Goal: Task Accomplishment & Management: Use online tool/utility

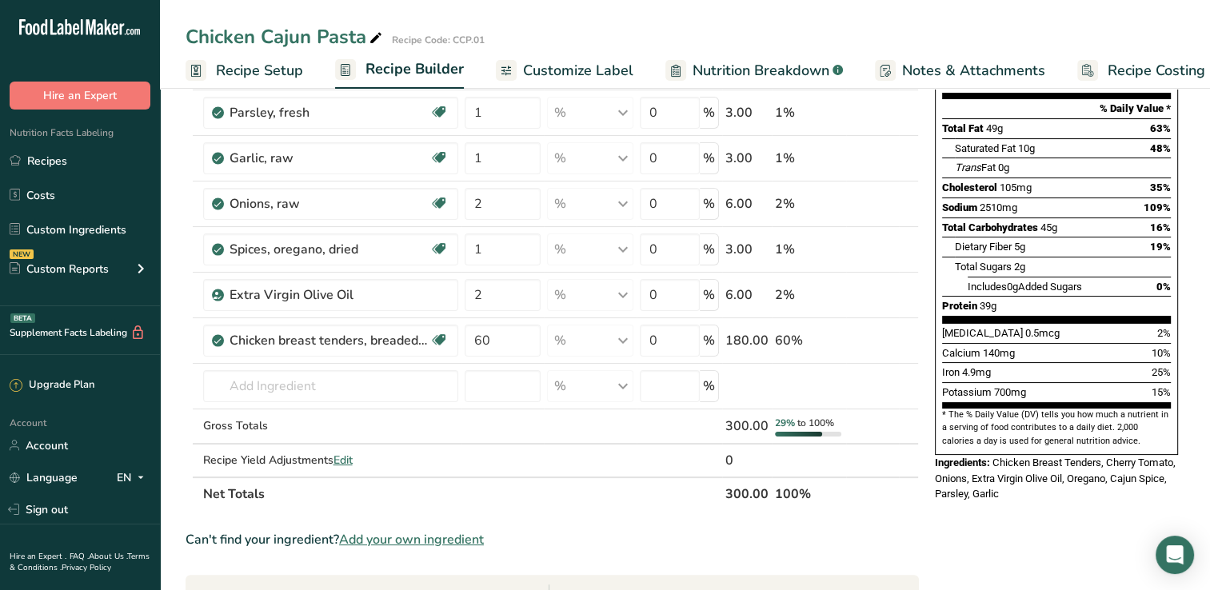
scroll to position [205, 0]
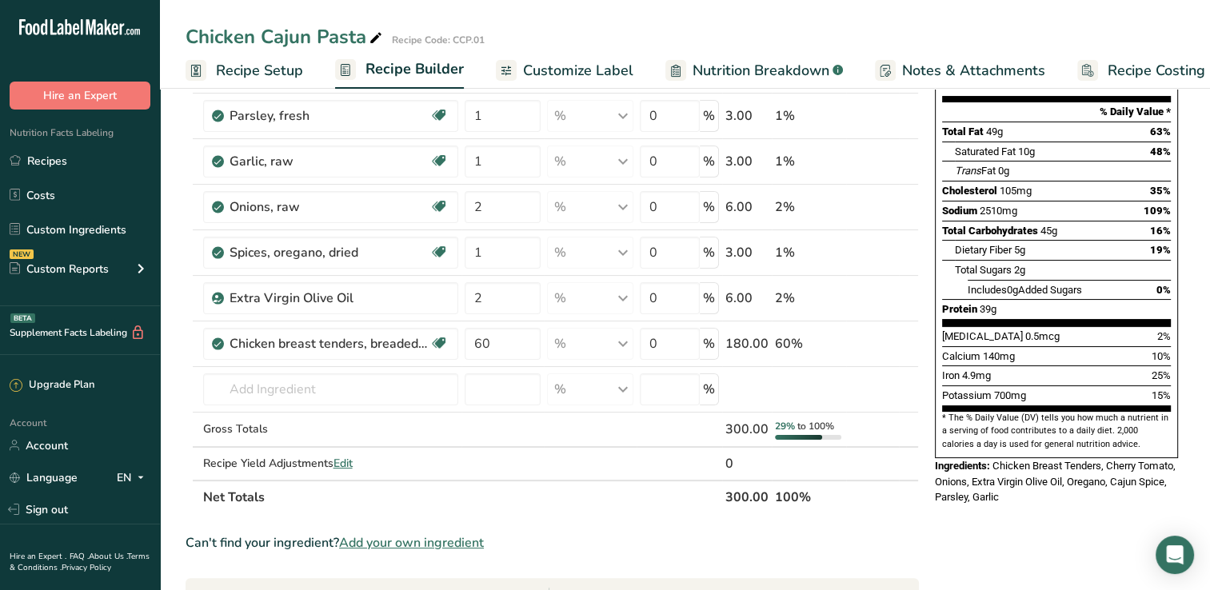
click at [730, 67] on span "Nutrition Breakdown" at bounding box center [760, 71] width 137 height 22
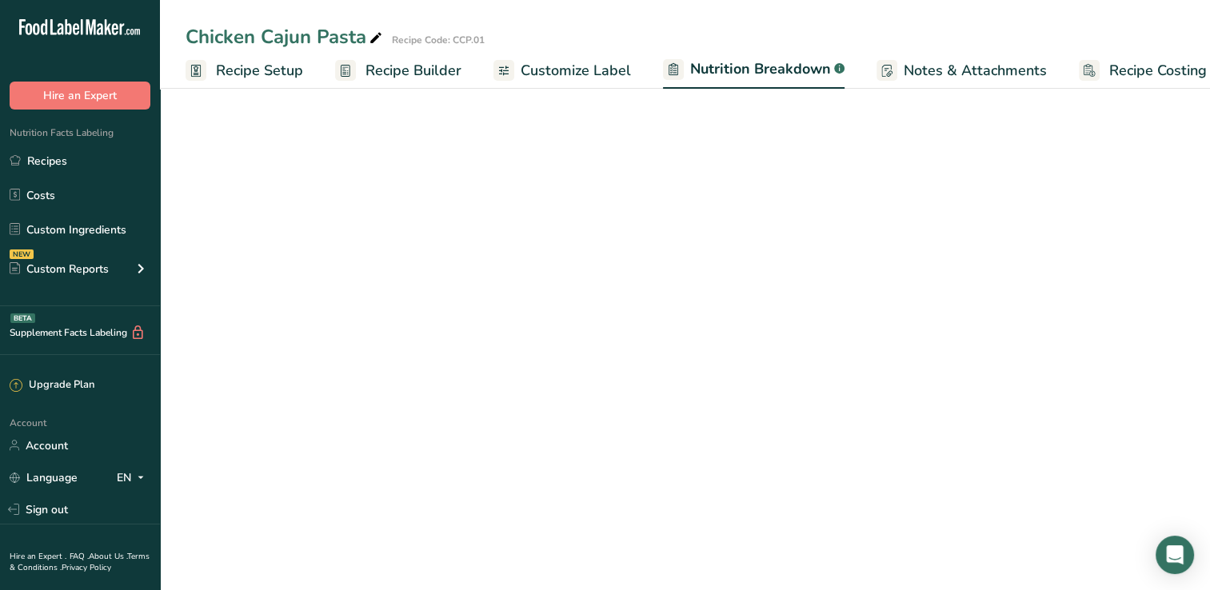
scroll to position [0, 22]
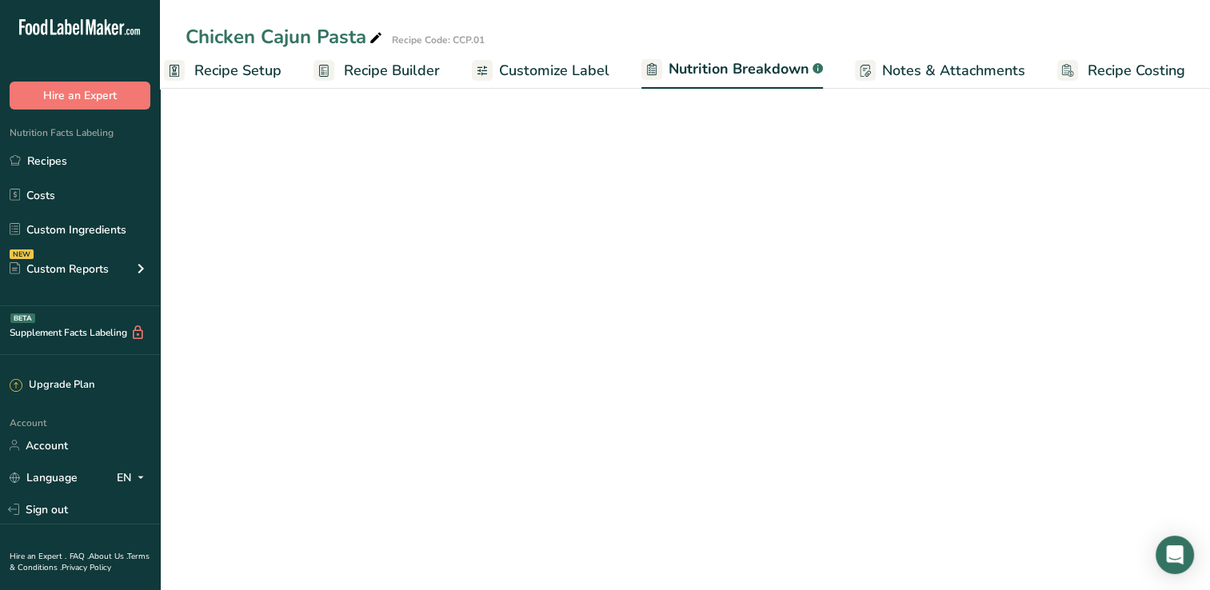
select select "Calories"
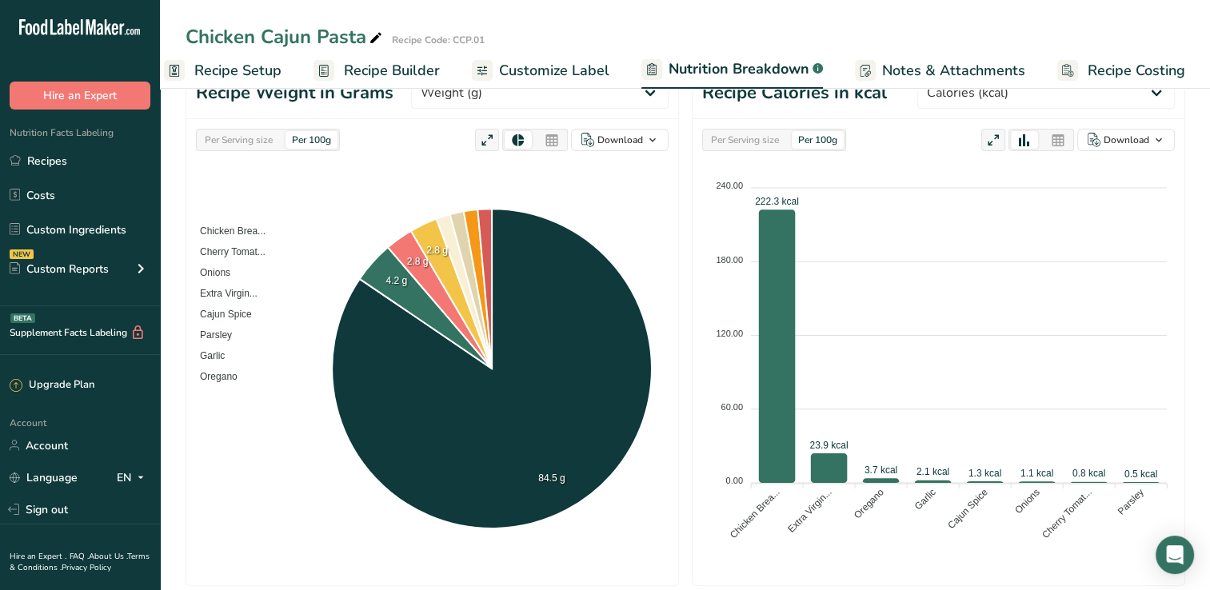
scroll to position [0, 0]
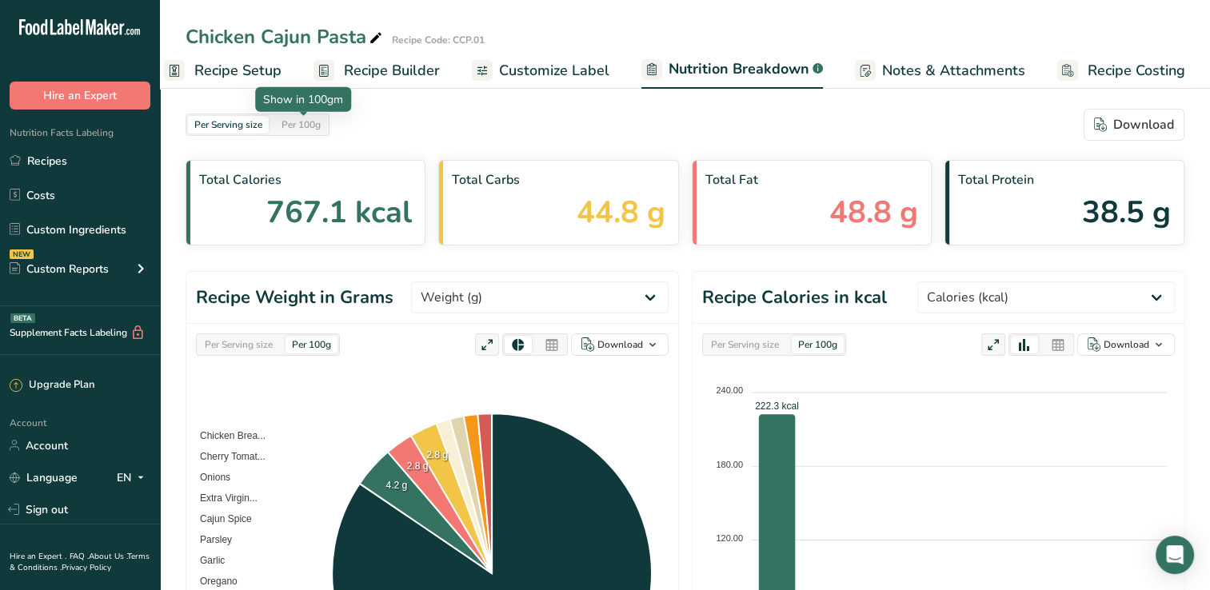
click at [310, 126] on div "Per 100g" at bounding box center [301, 125] width 52 height 18
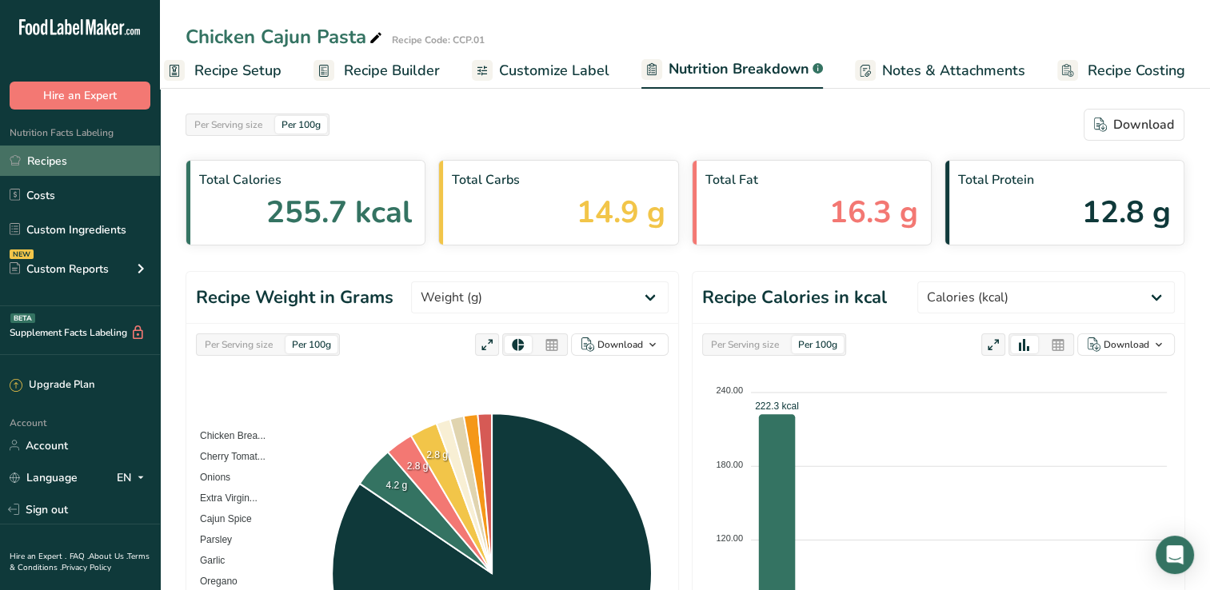
click at [60, 158] on link "Recipes" at bounding box center [80, 161] width 160 height 30
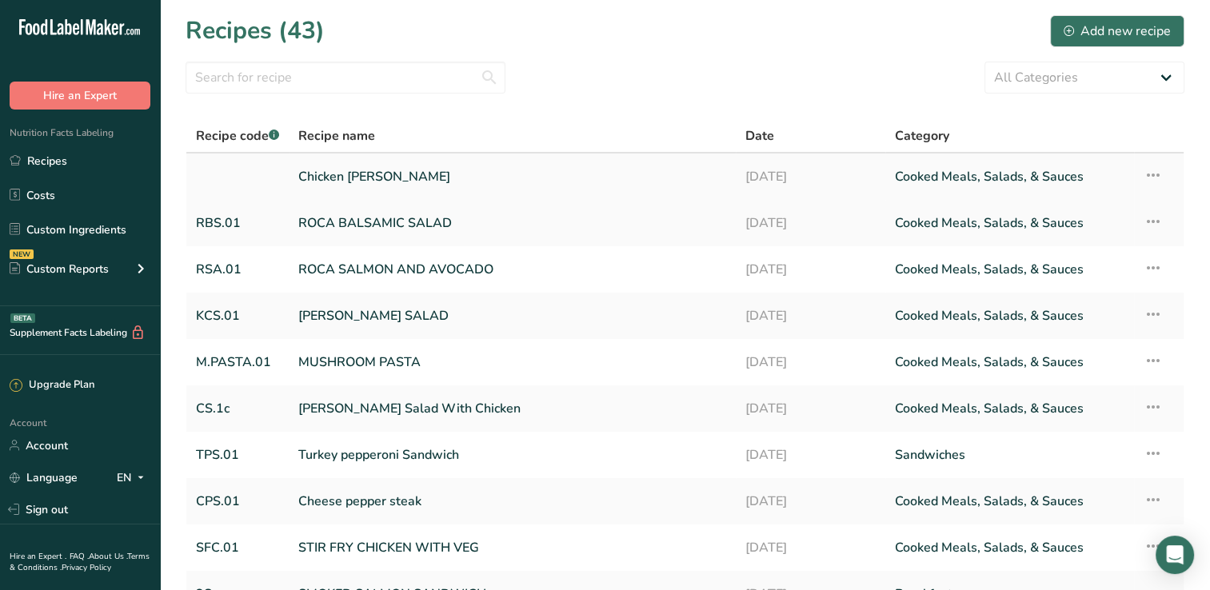
click at [216, 170] on link at bounding box center [237, 177] width 83 height 34
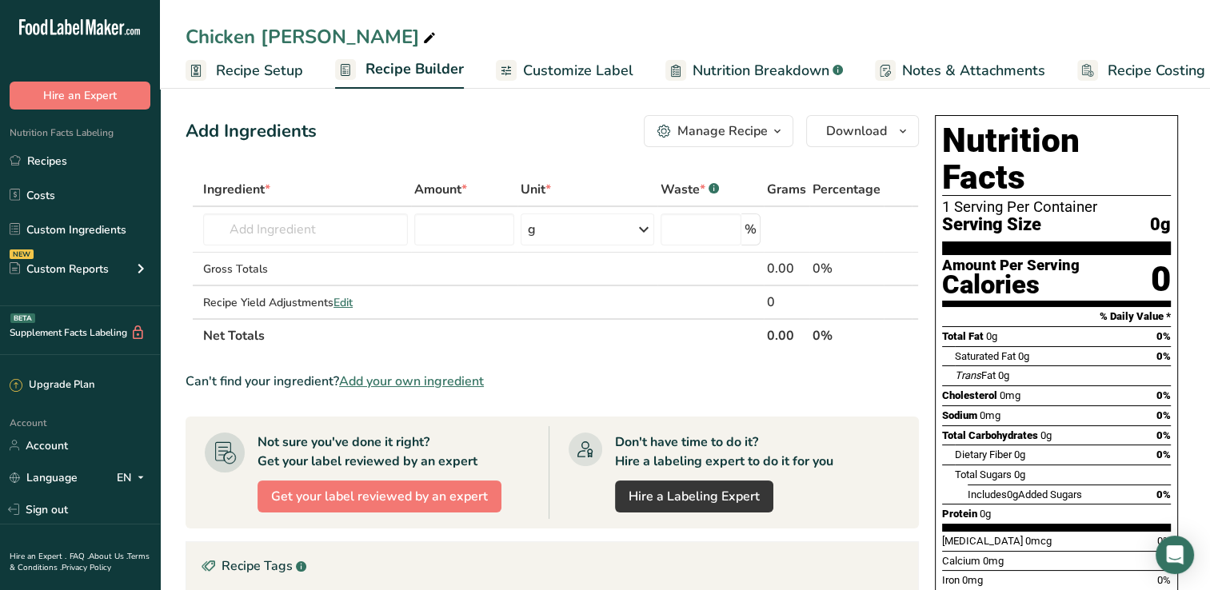
click at [422, 34] on icon at bounding box center [429, 38] width 14 height 22
click at [281, 66] on span "Recipe Setup" at bounding box center [259, 71] width 87 height 22
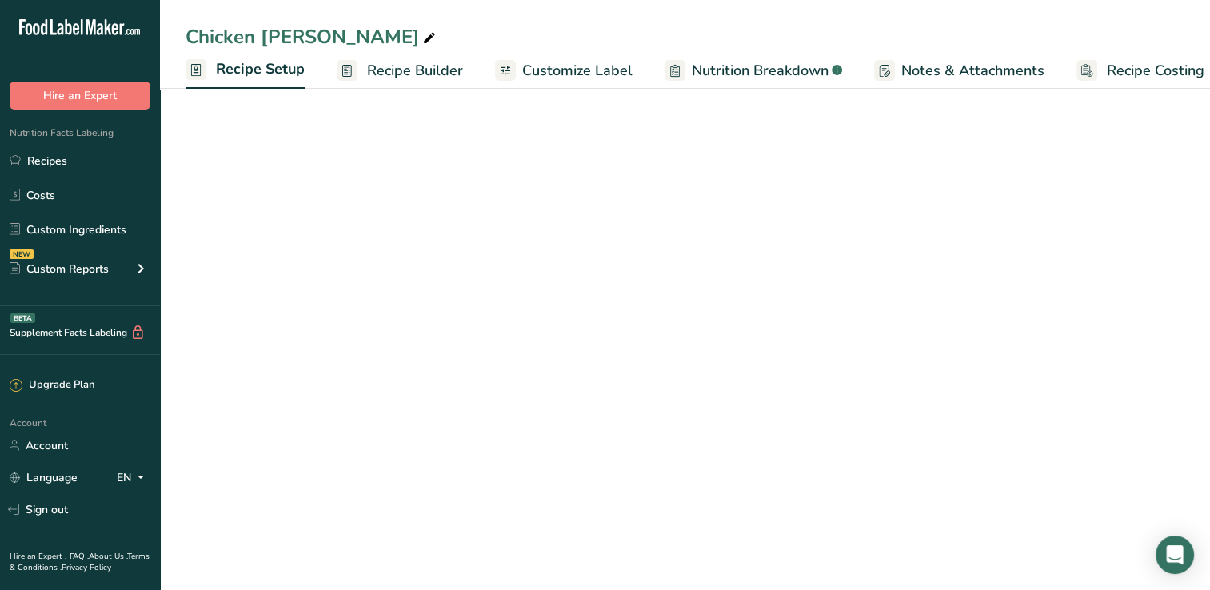
scroll to position [0, 6]
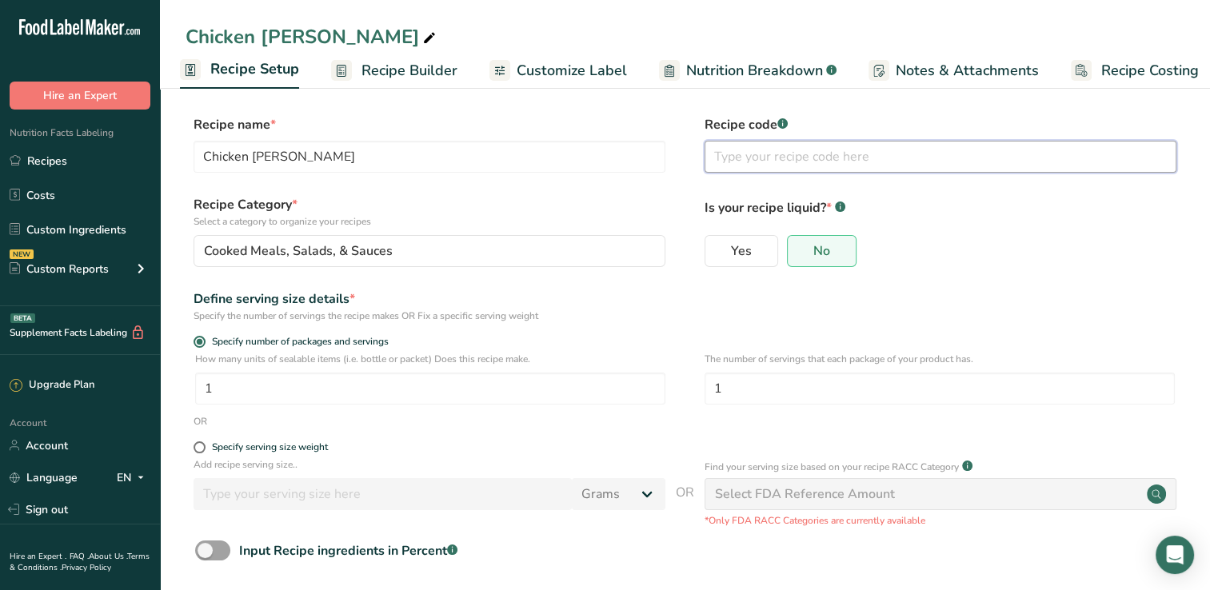
click at [749, 158] on input "text" at bounding box center [940, 157] width 472 height 32
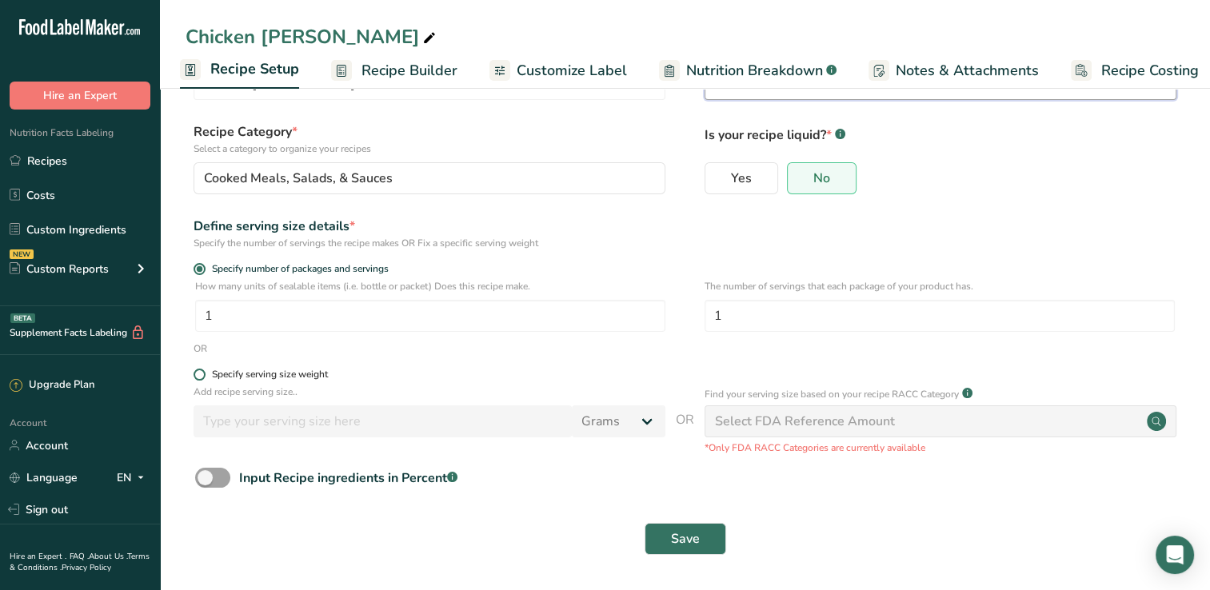
type input "CC"
click at [198, 378] on span at bounding box center [200, 375] width 12 height 12
click at [198, 378] on input "Specify serving size weight" at bounding box center [199, 374] width 10 height 10
radio input "true"
radio input "false"
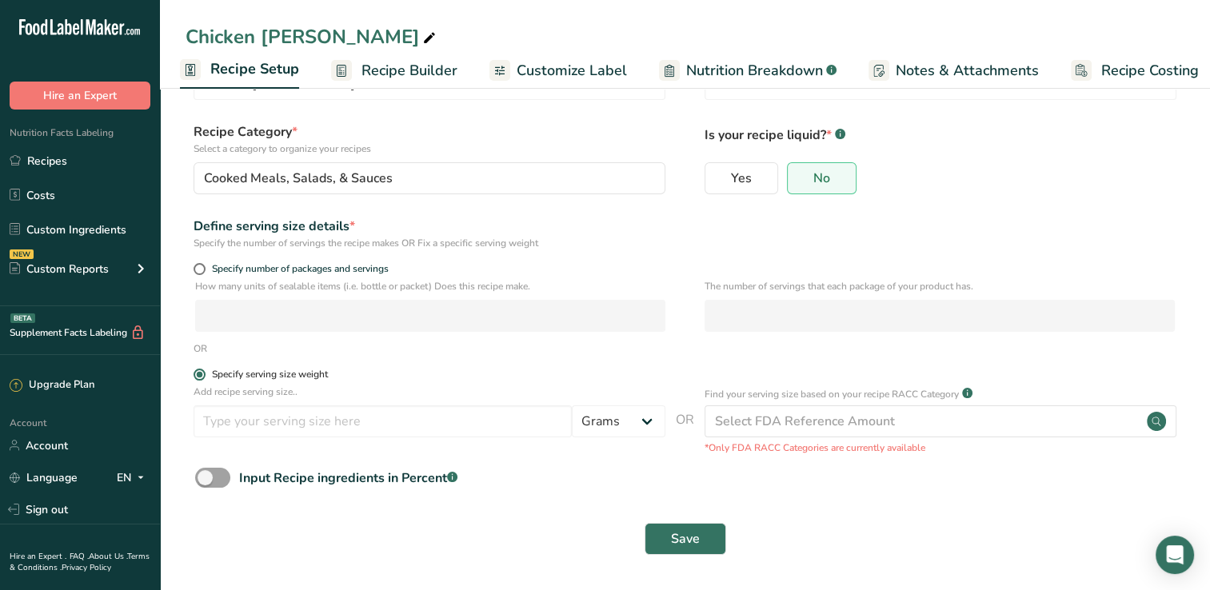
click at [200, 377] on span at bounding box center [200, 375] width 12 height 12
click at [200, 377] on input "Specify serving size weight" at bounding box center [199, 374] width 10 height 10
click at [281, 425] on input "number" at bounding box center [383, 421] width 378 height 32
type input "1"
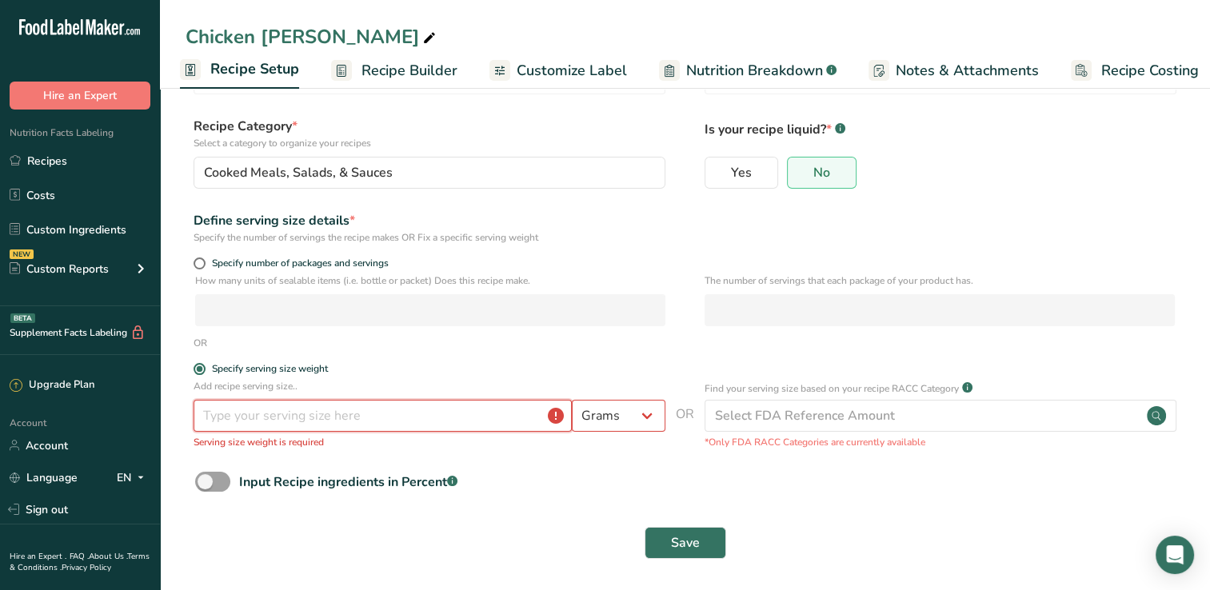
scroll to position [82, 0]
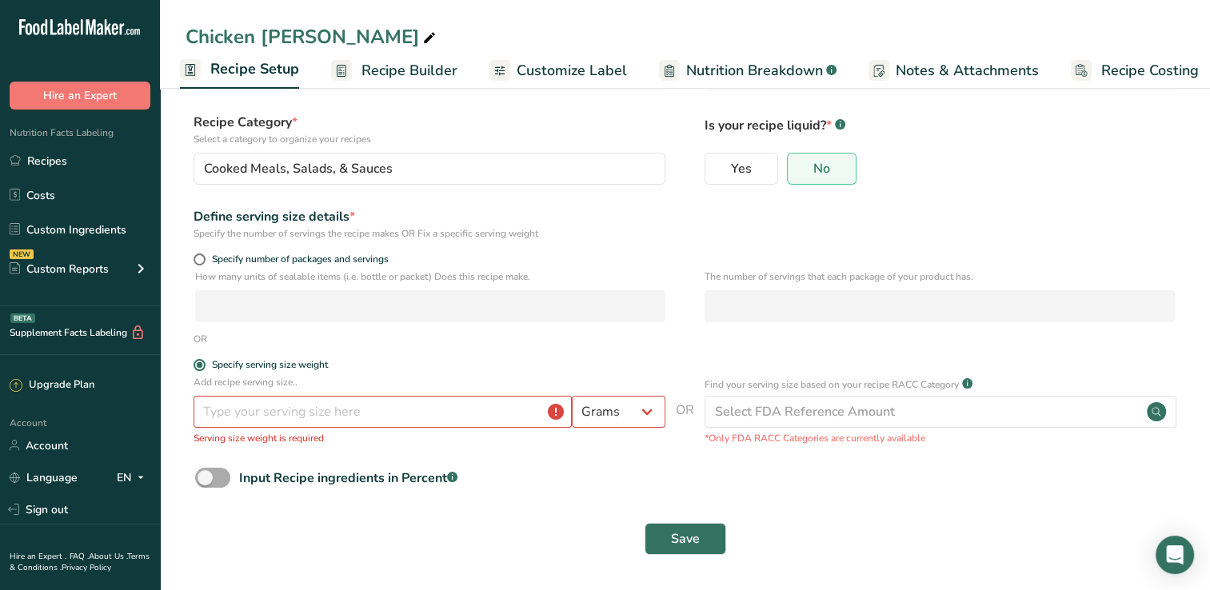
click at [220, 478] on span at bounding box center [212, 478] width 35 height 20
click at [206, 478] on input "Input Recipe ingredients in Percent .a-a{fill:#347362;}.b-a{fill:#fff;}" at bounding box center [200, 478] width 10 height 10
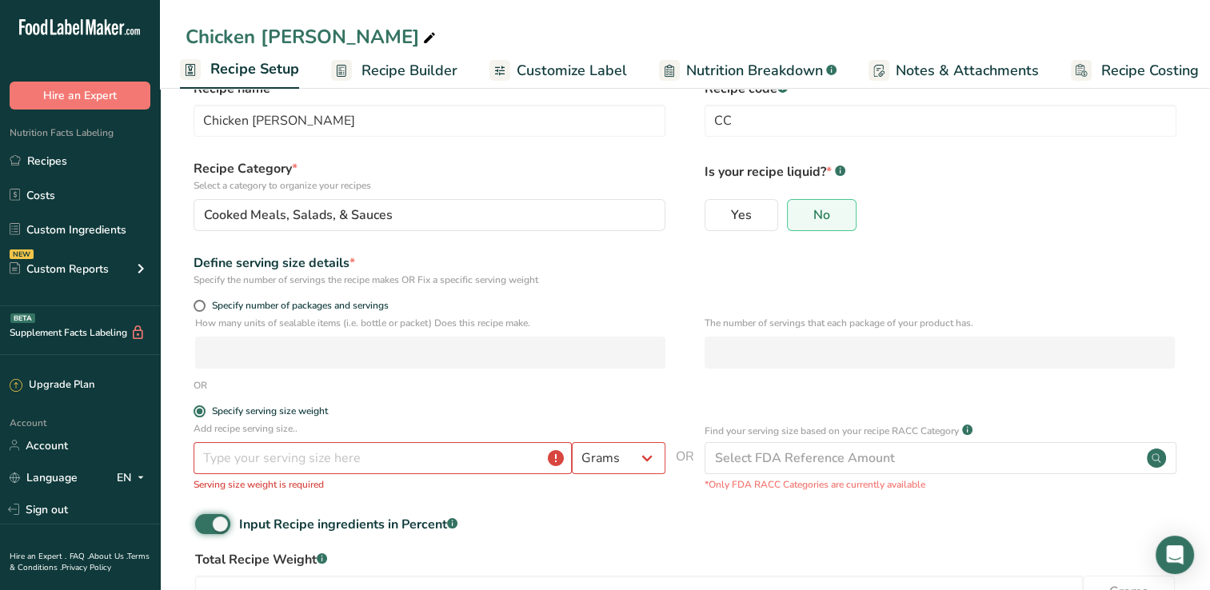
scroll to position [153, 0]
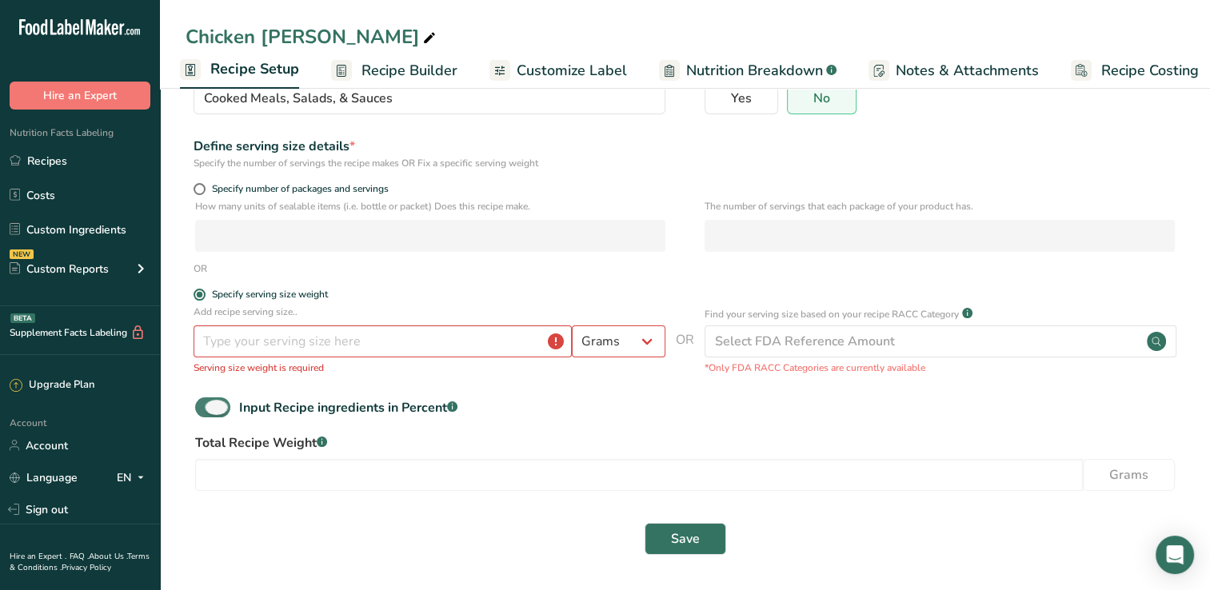
click at [214, 402] on span at bounding box center [212, 407] width 35 height 20
click at [206, 402] on input "Input Recipe ingredients in Percent .a-a{fill:#347362;}.b-a{fill:#fff;}" at bounding box center [200, 407] width 10 height 10
checkbox input "false"
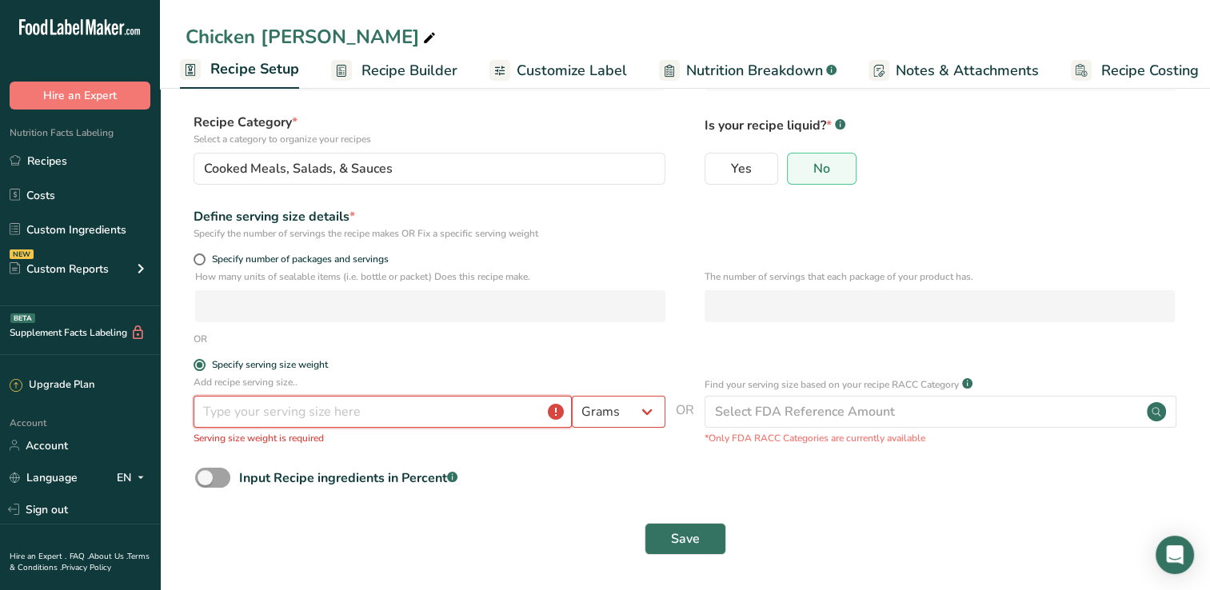
click at [480, 405] on input "number" at bounding box center [383, 412] width 378 height 32
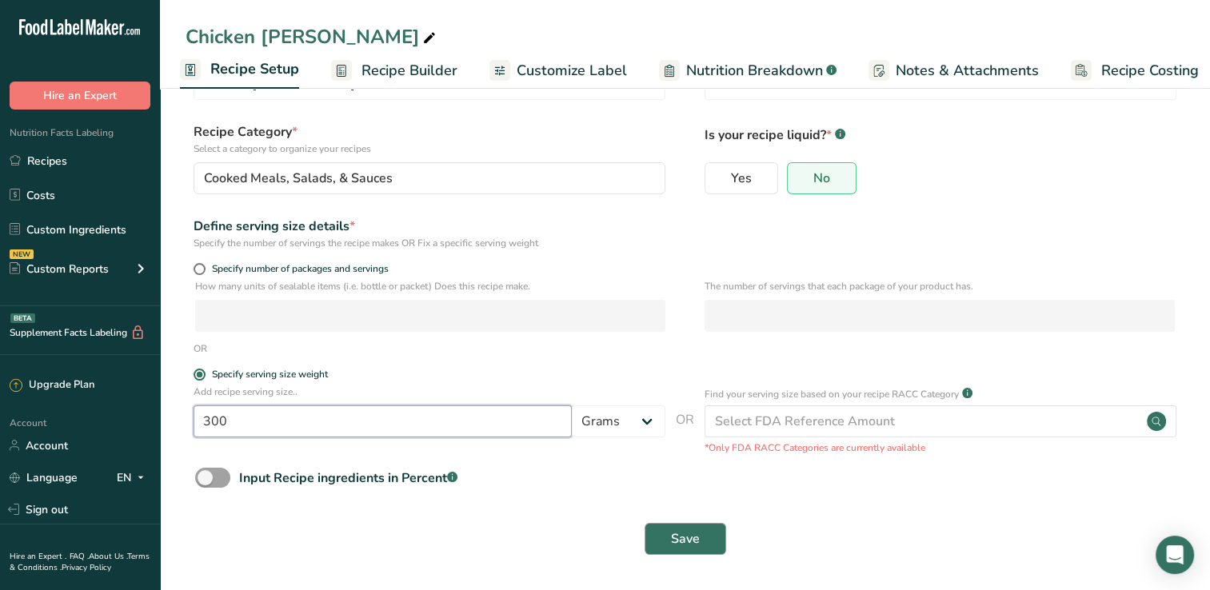
type input "300"
click at [673, 541] on span "Save" at bounding box center [685, 538] width 29 height 19
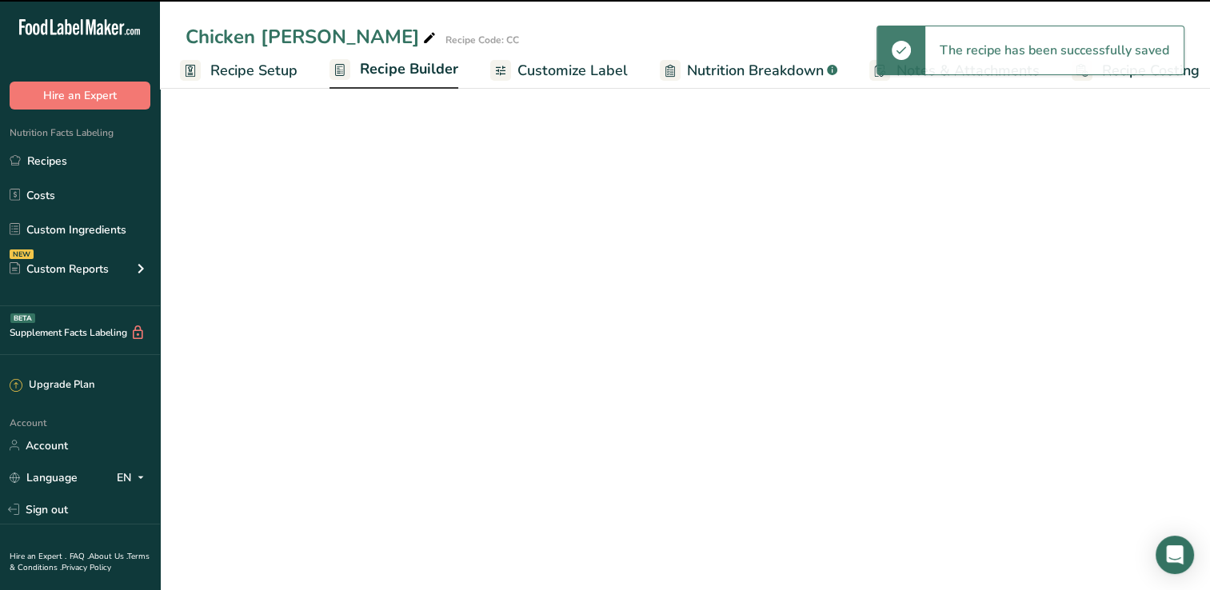
click at [397, 72] on span "Recipe Builder" at bounding box center [409, 69] width 98 height 22
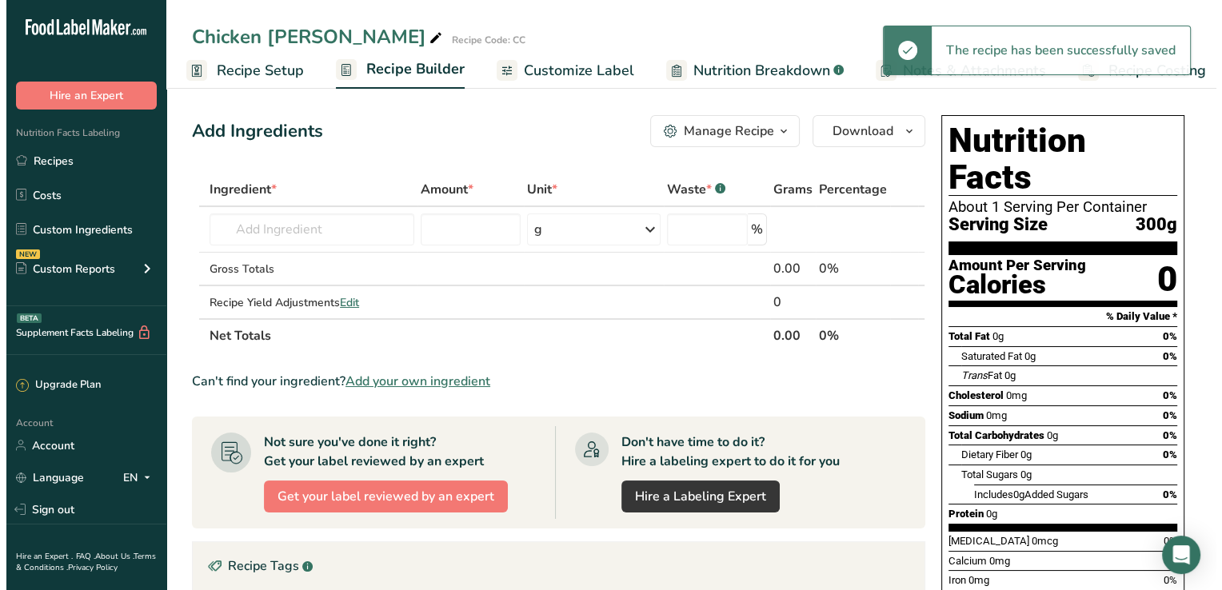
scroll to position [0, 20]
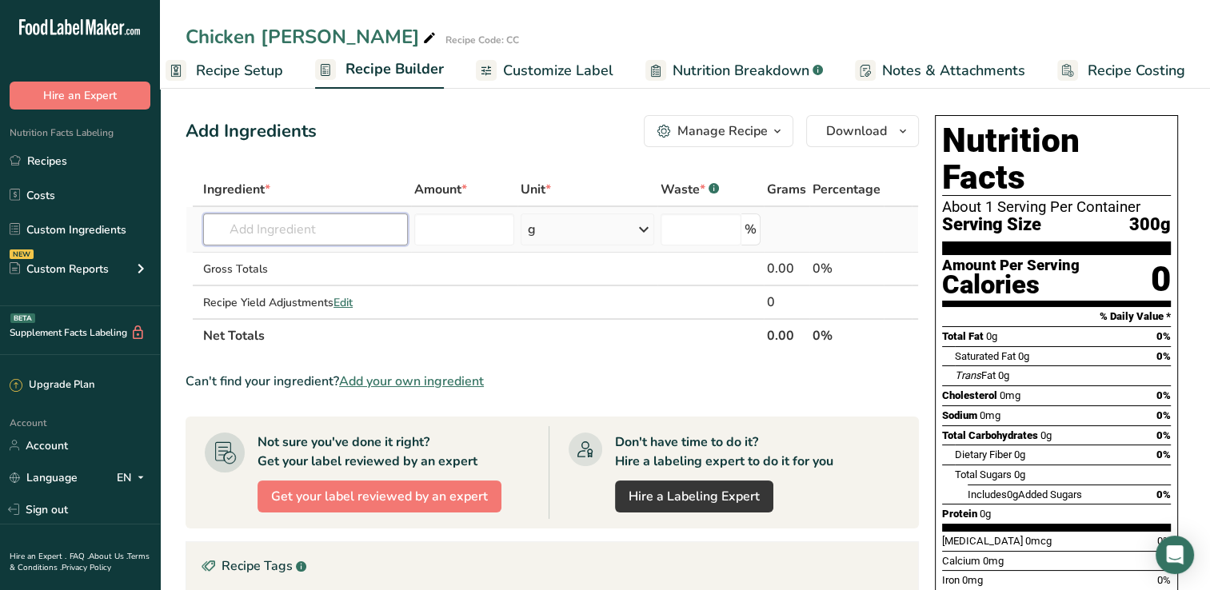
click at [252, 235] on input "text" at bounding box center [305, 230] width 205 height 32
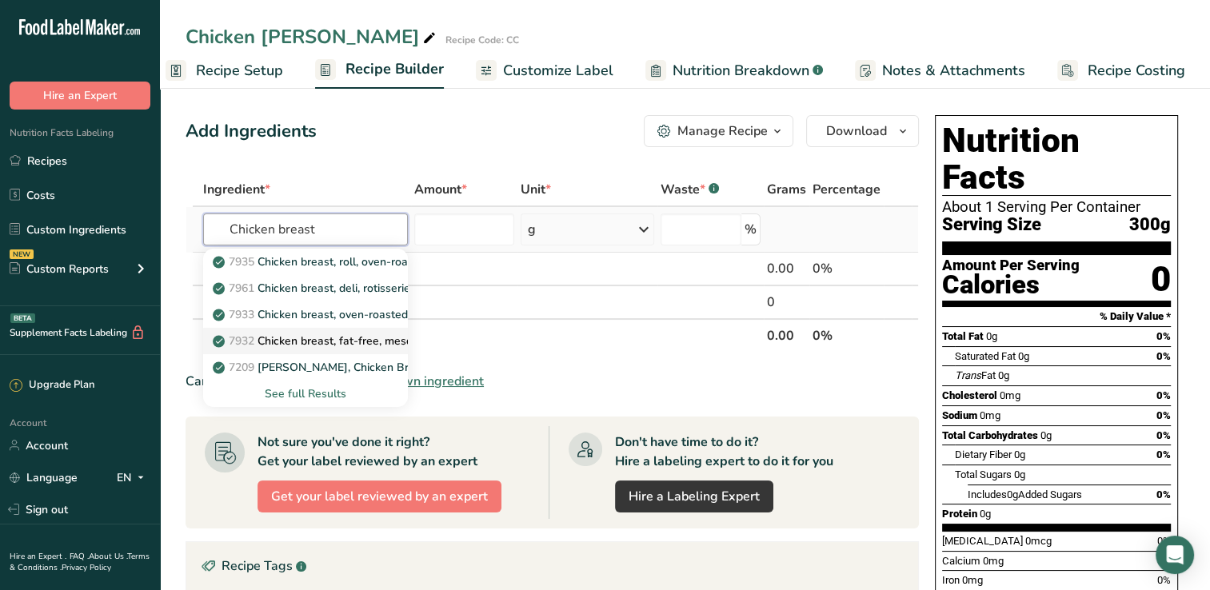
type input "Chicken breast"
click at [293, 340] on p "7932 Chicken breast, fat-free, mesquite flavor, sliced" at bounding box center [358, 341] width 284 height 17
type input "Chicken breast, fat-free, mesquite flavor, sliced"
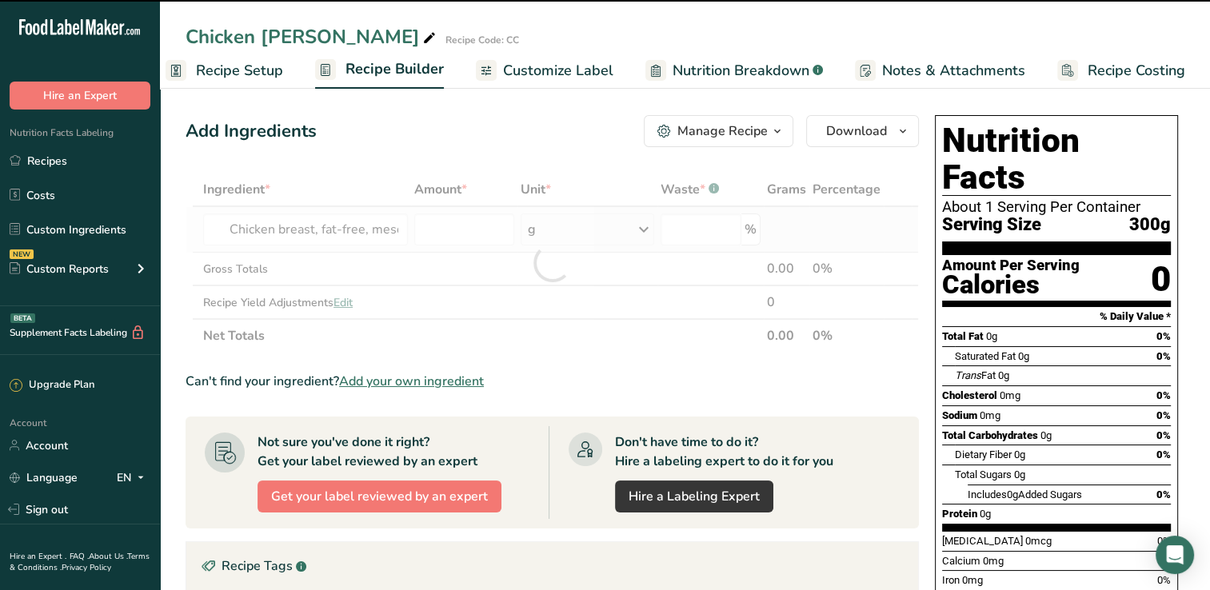
type input "0"
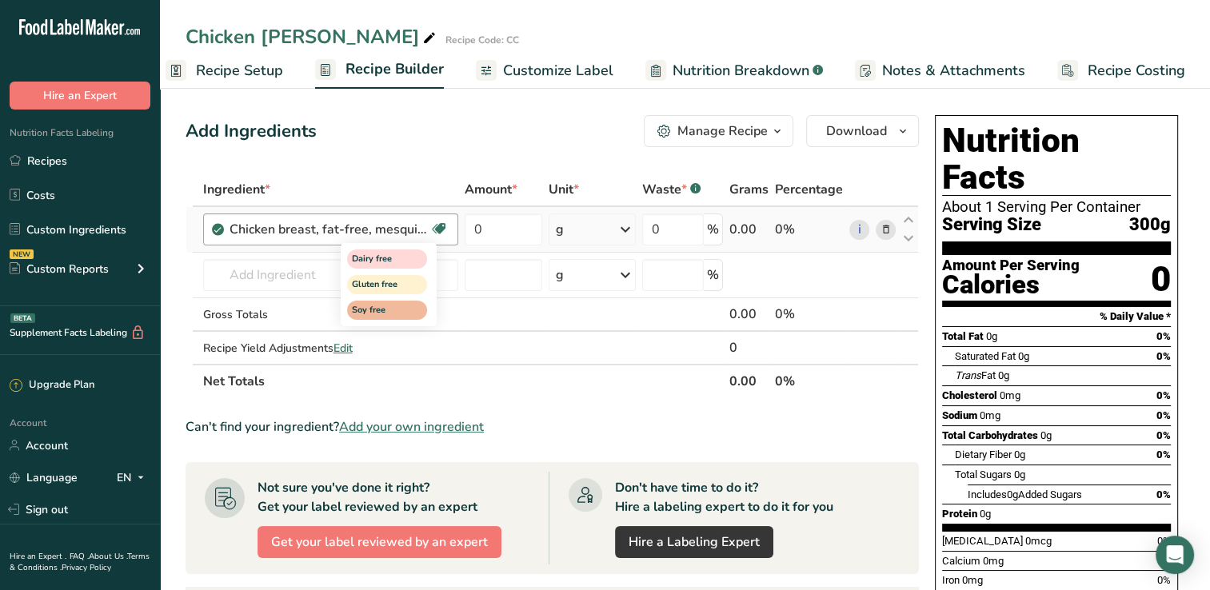
click at [441, 231] on icon at bounding box center [439, 229] width 16 height 25
click at [403, 281] on span "Gluten free" at bounding box center [380, 285] width 56 height 14
click at [385, 259] on span "Dairy free" at bounding box center [380, 260] width 56 height 14
click at [356, 238] on div "Chicken breast, fat-free, mesquite flavor, sliced Dairy free Gluten free Soy fr…" at bounding box center [330, 230] width 255 height 32
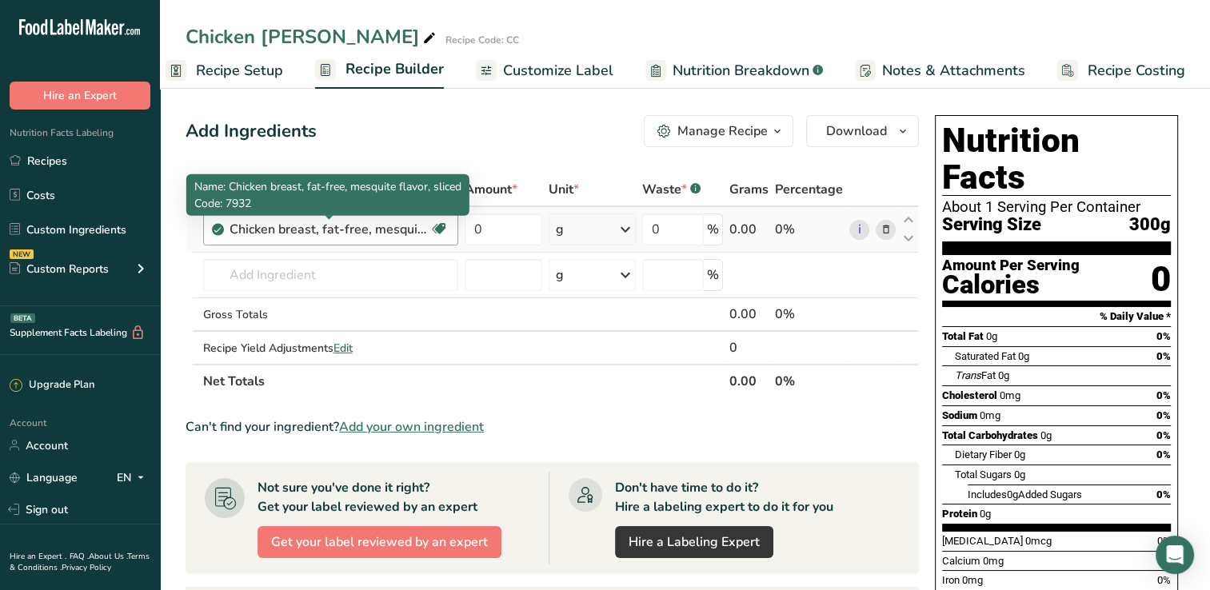
click at [376, 227] on div "Chicken breast, fat-free, mesquite flavor, sliced" at bounding box center [329, 229] width 200 height 19
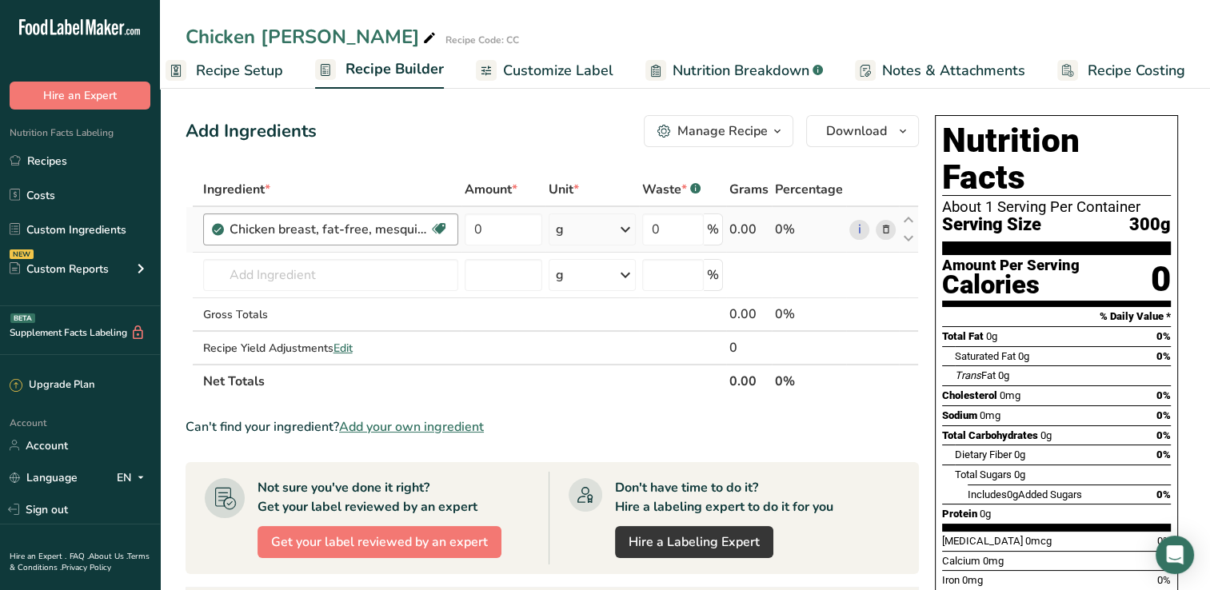
click at [376, 227] on div "Chicken breast, fat-free, mesquite flavor, sliced" at bounding box center [329, 229] width 200 height 19
click at [883, 226] on icon at bounding box center [885, 230] width 11 height 17
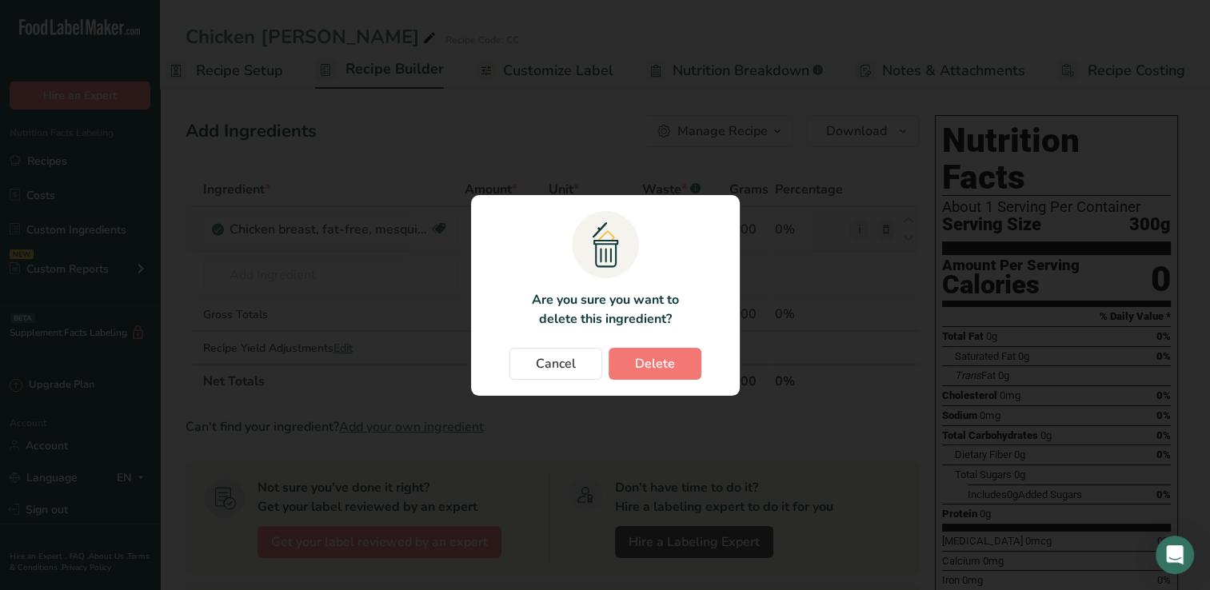
scroll to position [0, 8]
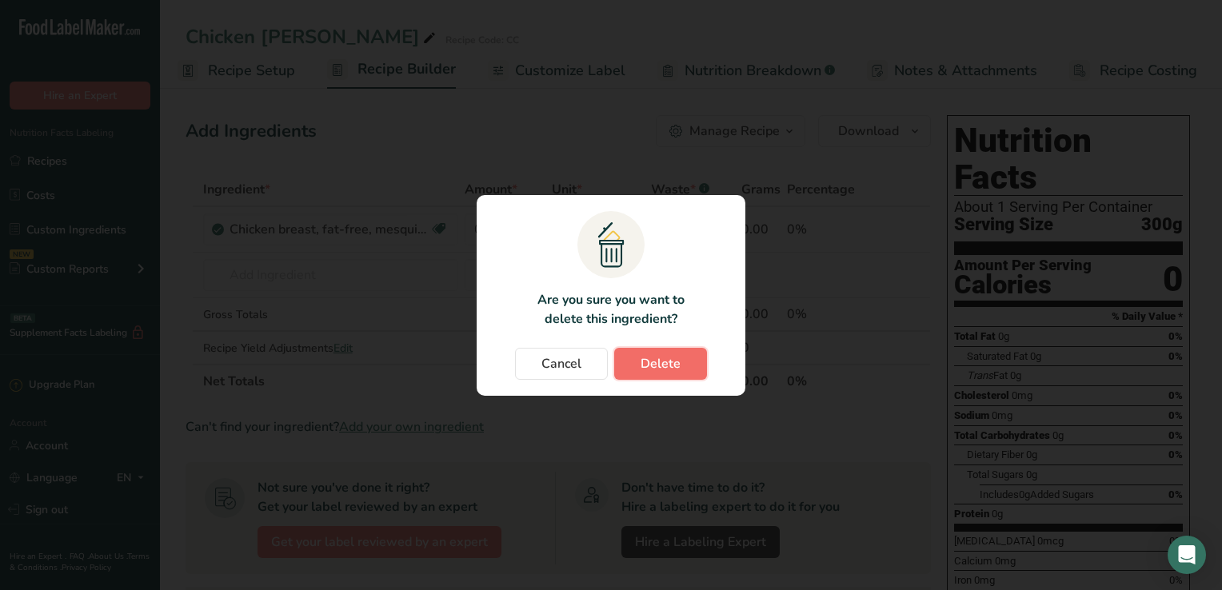
click at [665, 363] on span "Delete" at bounding box center [661, 363] width 40 height 19
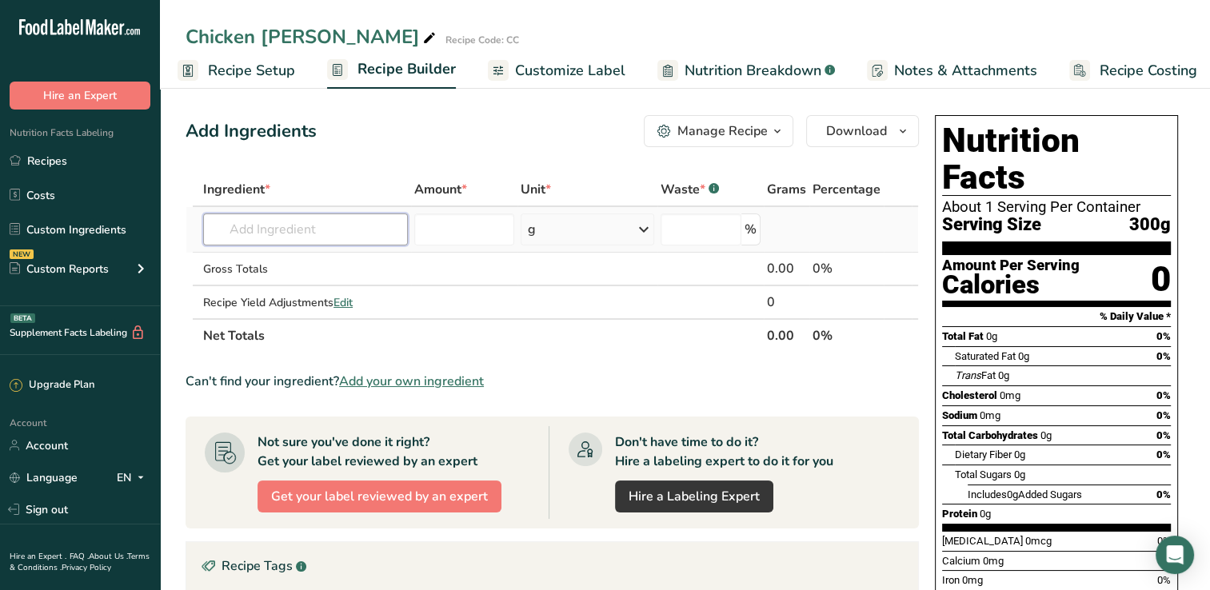
click at [223, 226] on input "text" at bounding box center [305, 230] width 205 height 32
